Goal: Task Accomplishment & Management: Manage account settings

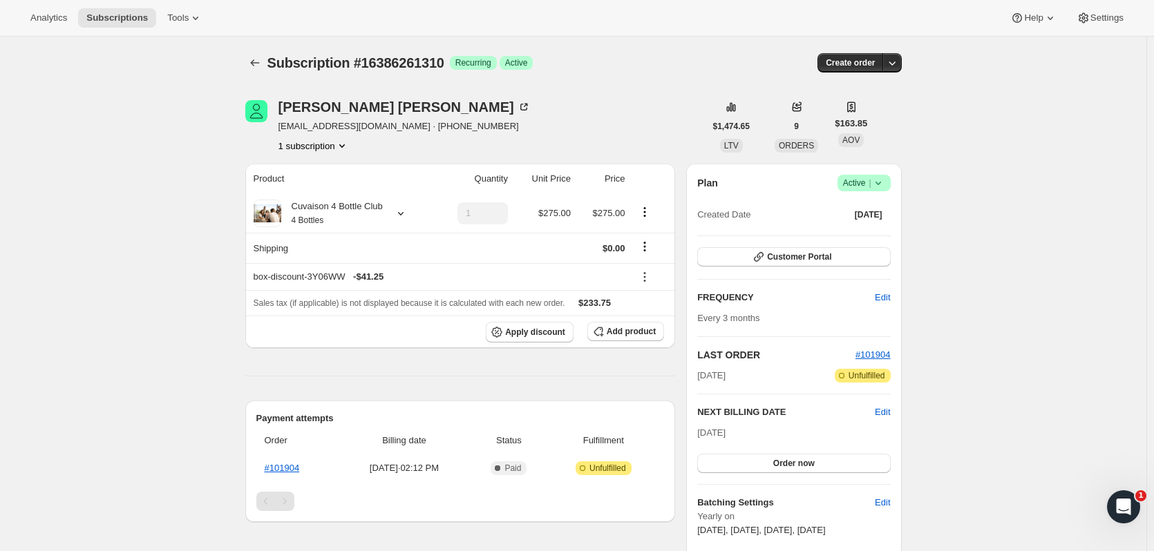
click at [262, 61] on icon "Subscriptions" at bounding box center [255, 63] width 14 height 14
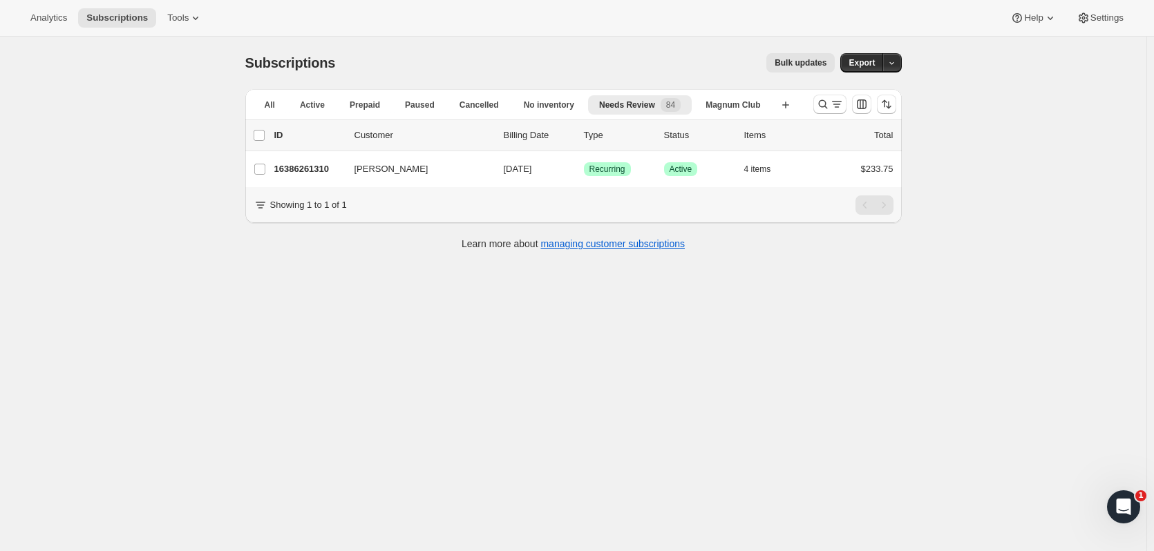
click at [821, 109] on icon "Search and filter results" at bounding box center [823, 104] width 14 height 14
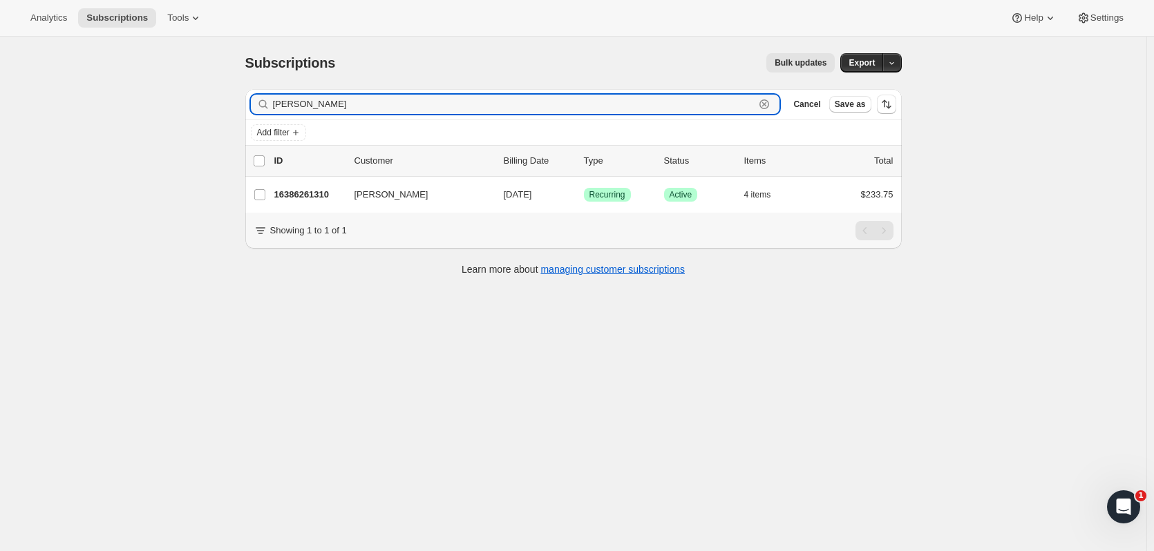
drag, startPoint x: 349, startPoint y: 90, endPoint x: 127, endPoint y: 86, distance: 221.8
click at [127, 86] on div "Subscriptions. This page is ready Subscriptions Bulk updates More actions Bulk …" at bounding box center [573, 312] width 1146 height 551
type input "[PERSON_NAME]"
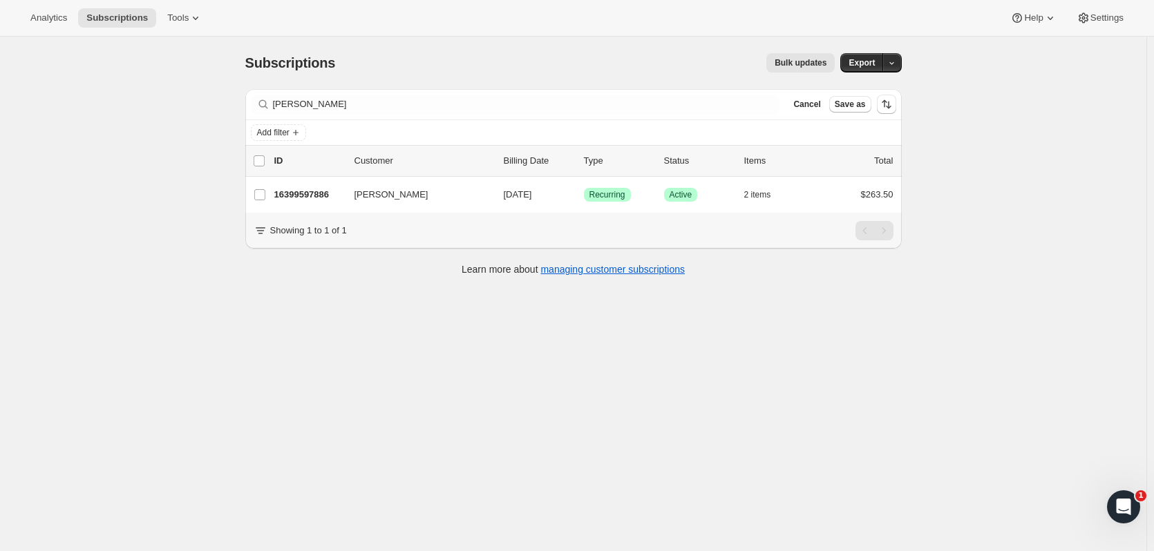
click at [291, 189] on p "16399597886" at bounding box center [308, 195] width 69 height 14
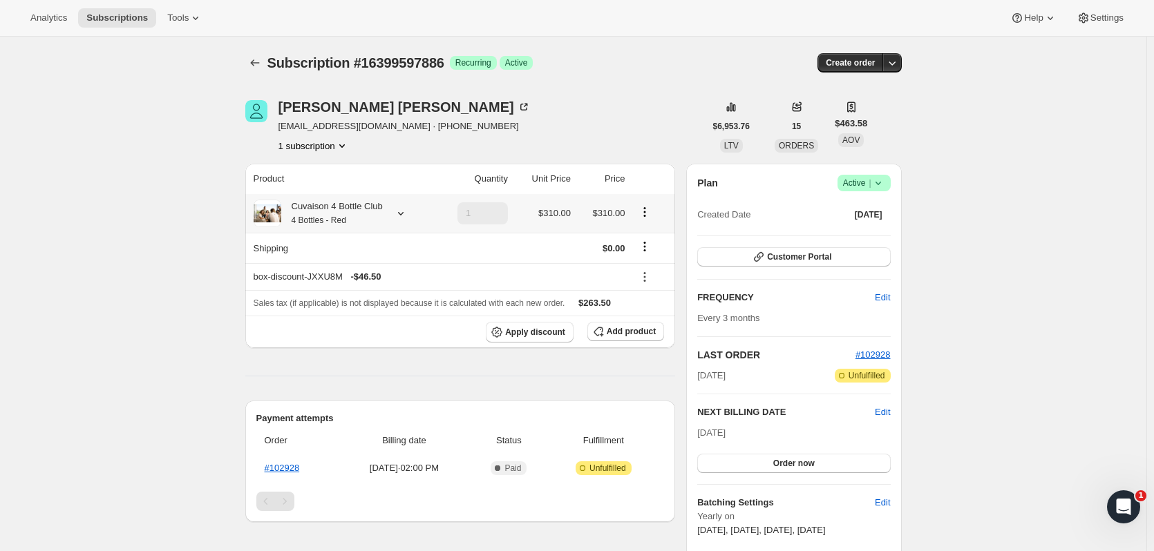
click at [401, 209] on icon at bounding box center [401, 214] width 14 height 14
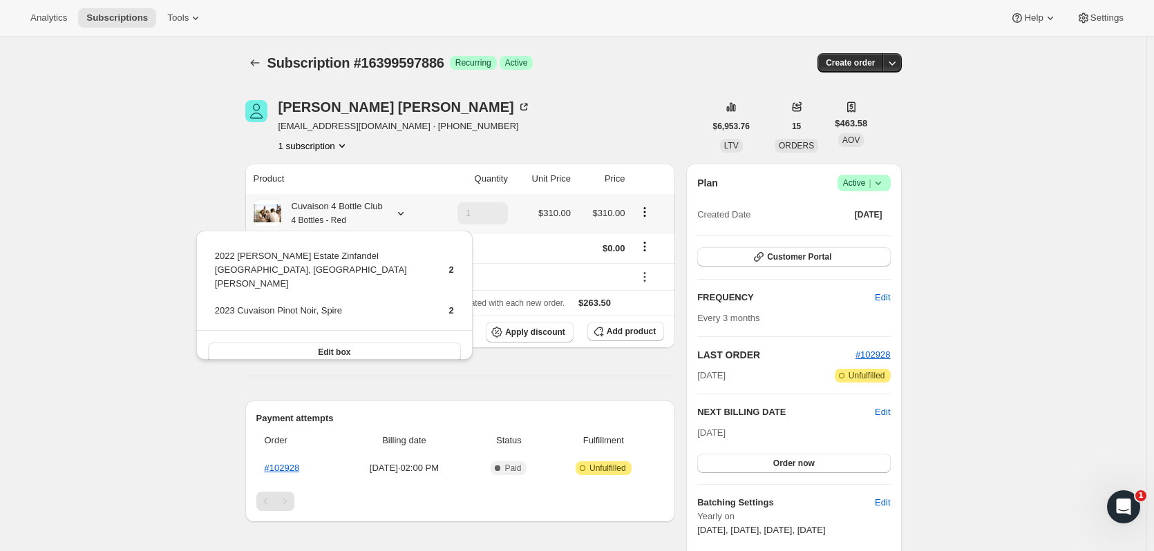
click at [401, 209] on icon at bounding box center [401, 214] width 14 height 14
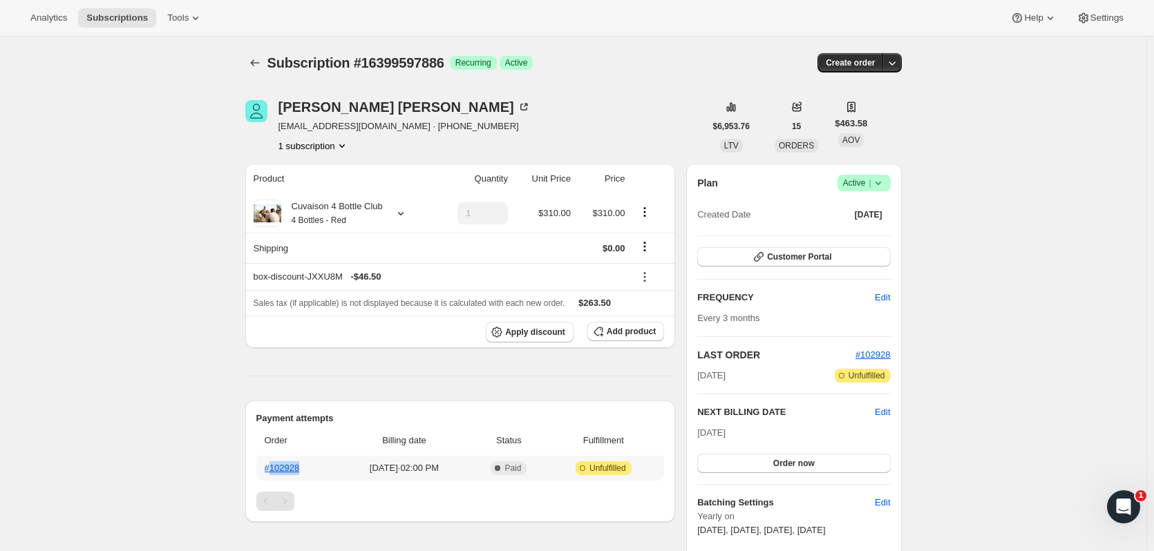
drag, startPoint x: 310, startPoint y: 473, endPoint x: 274, endPoint y: 472, distance: 36.0
click at [274, 472] on th "#102928" at bounding box center [297, 468] width 82 height 25
copy link "102928"
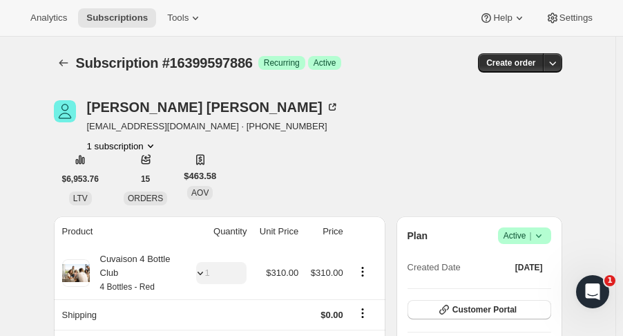
click at [64, 64] on icon "Subscriptions" at bounding box center [63, 62] width 9 height 7
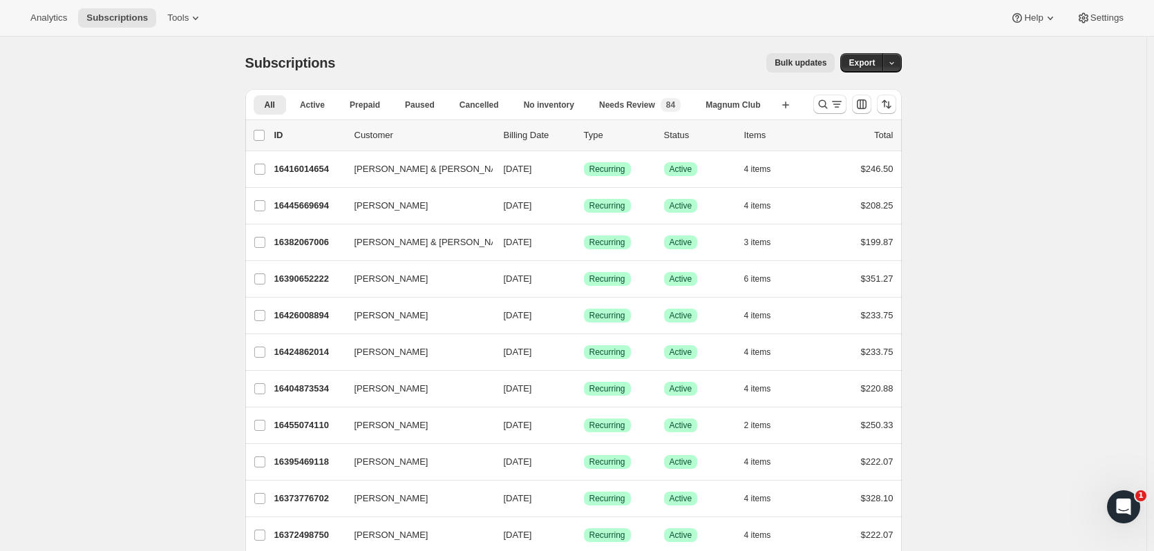
click at [823, 104] on icon "Search and filter results" at bounding box center [823, 104] width 14 height 14
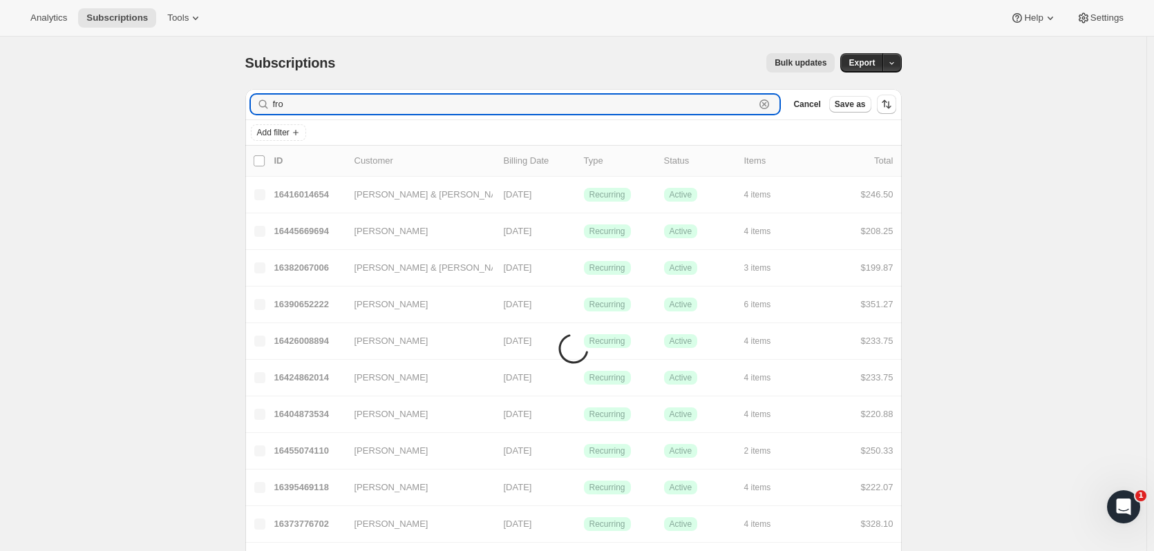
type input "fro"
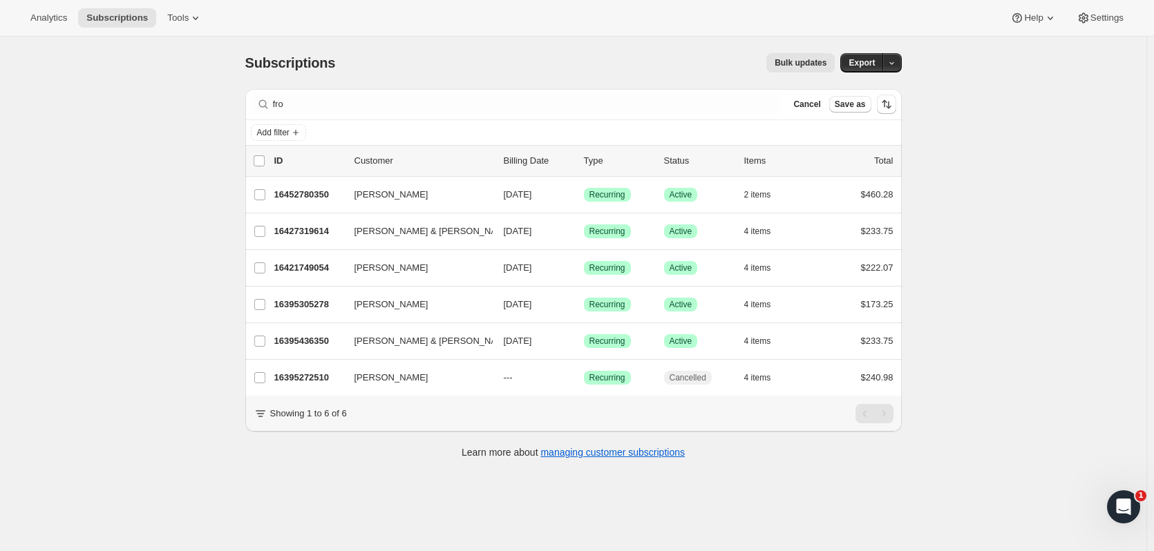
click at [305, 302] on p "16395305278" at bounding box center [308, 305] width 69 height 14
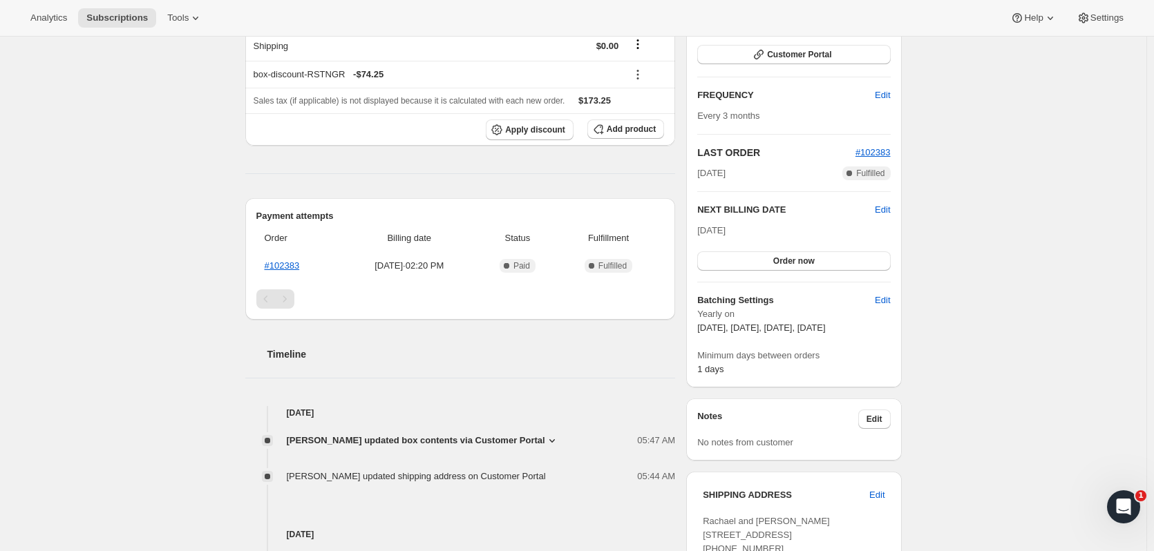
scroll to position [198, 0]
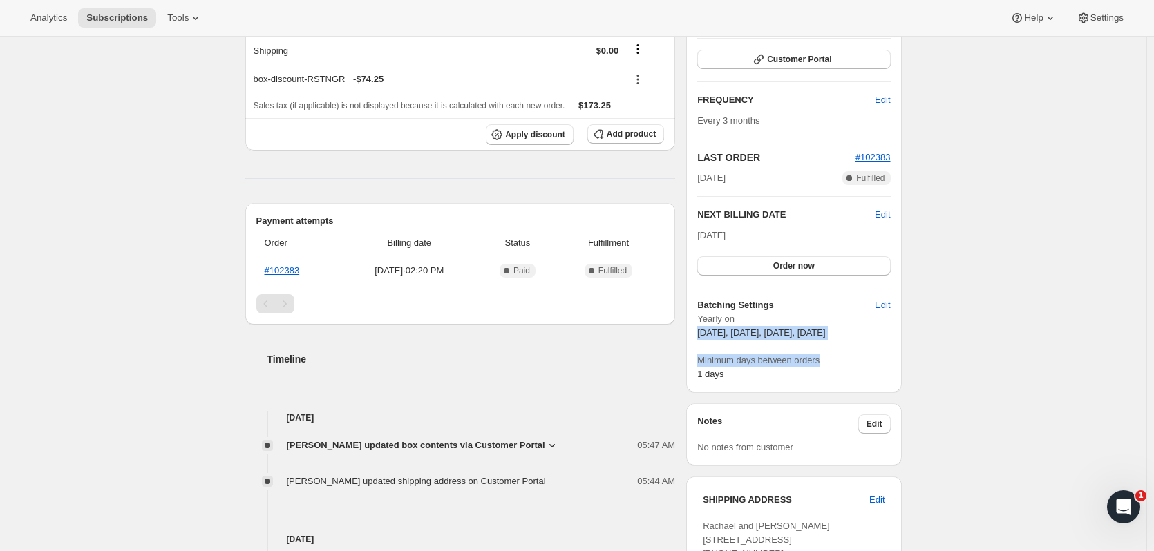
drag, startPoint x: 1149, startPoint y: 340, endPoint x: 1141, endPoint y: 312, distance: 28.7
click at [1142, 314] on div "Subscription #16395305278. This page is ready Subscription #16395305278 Success…" at bounding box center [573, 438] width 1146 height 1198
click at [1051, 342] on div "Subscription #16395305278. This page is ready Subscription #16395305278 Success…" at bounding box center [573, 438] width 1146 height 1198
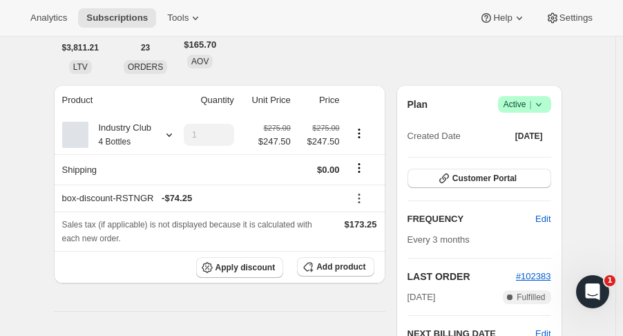
scroll to position [130, 0]
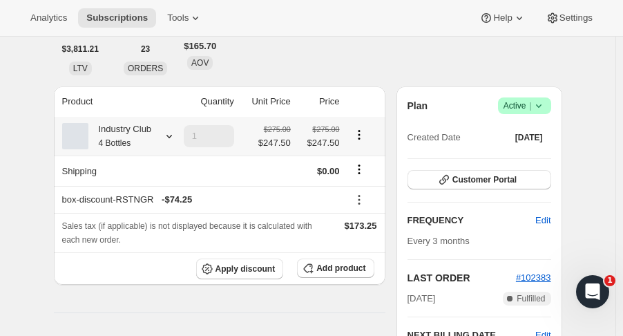
click at [169, 135] on icon at bounding box center [169, 136] width 14 height 14
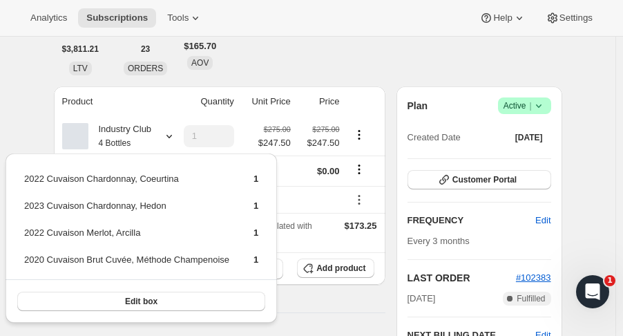
click at [254, 32] on div "Analytics Subscriptions Tools Help Settings" at bounding box center [311, 18] width 623 height 37
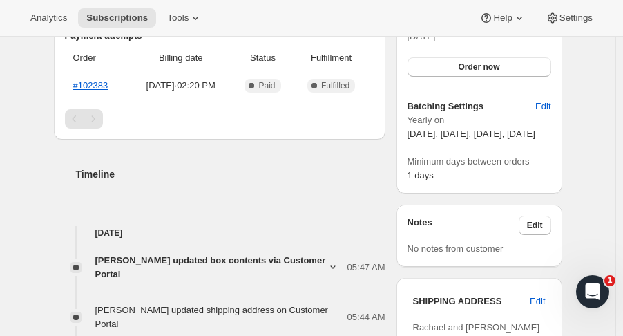
scroll to position [450, 0]
click at [97, 80] on link "#102383" at bounding box center [90, 84] width 35 height 10
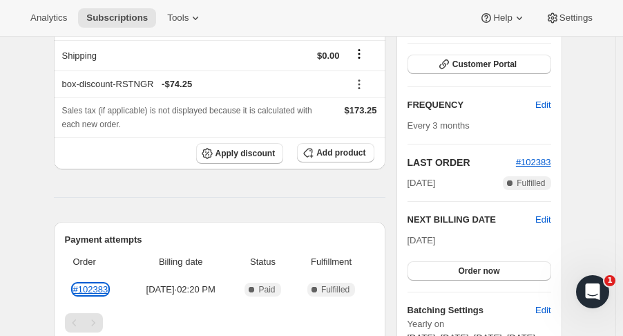
scroll to position [268, 0]
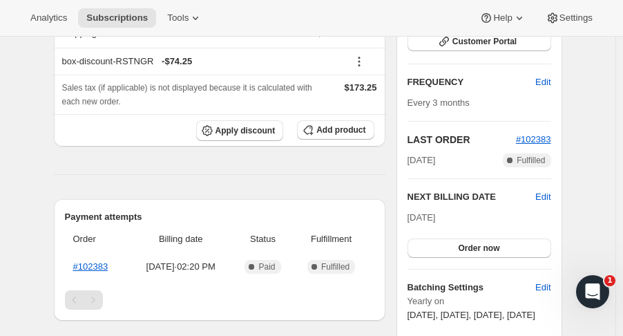
click at [520, 249] on button "Order now" at bounding box center [480, 247] width 144 height 19
click at [502, 242] on span "Click to confirm" at bounding box center [479, 247] width 63 height 11
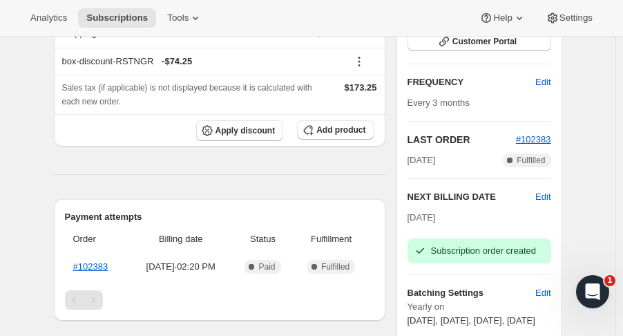
scroll to position [0, 0]
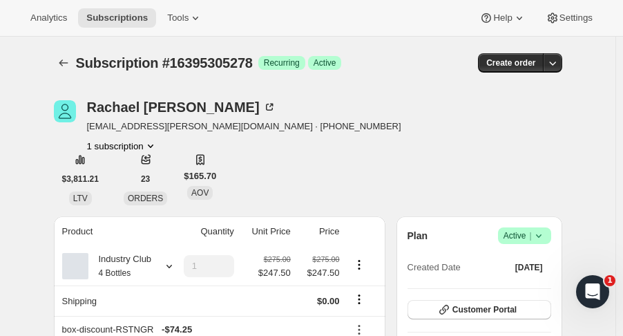
click at [62, 66] on icon "Subscriptions" at bounding box center [64, 63] width 14 height 14
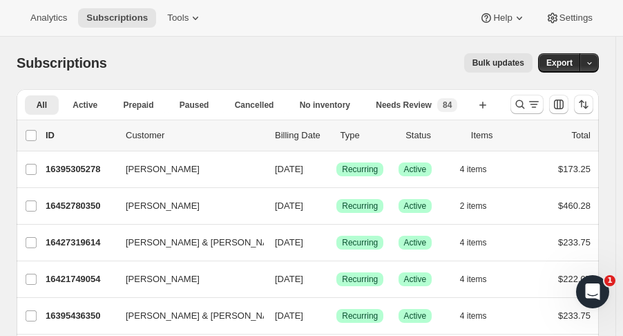
click at [86, 165] on p "16395305278" at bounding box center [80, 169] width 69 height 14
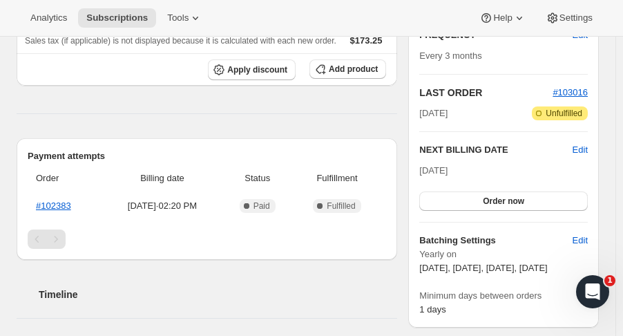
scroll to position [304, 0]
